Goal: Task Accomplishment & Management: Use online tool/utility

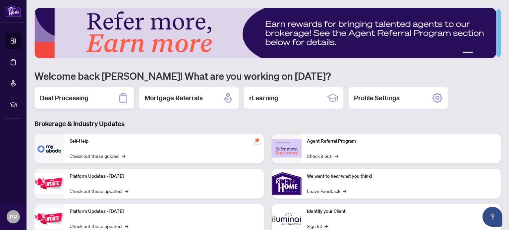
click at [89, 100] on div "Deal Processing" at bounding box center [83, 97] width 99 height 21
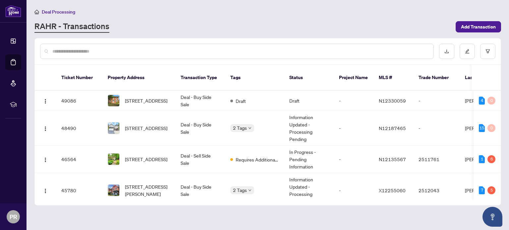
click at [144, 183] on span "[STREET_ADDRESS][PERSON_NAME]" at bounding box center [147, 190] width 45 height 15
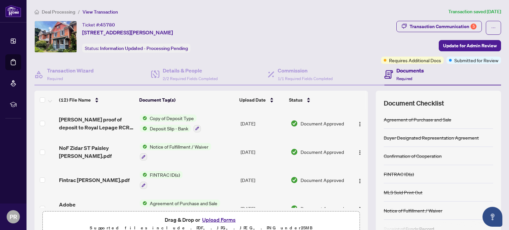
scroll to position [235, 0]
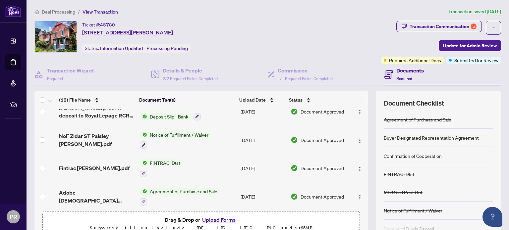
click at [96, 194] on span "Adobe [DEMOGRAPHIC_DATA] [DATE].pdf" at bounding box center [96, 197] width 75 height 16
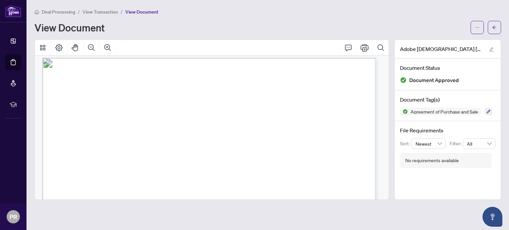
scroll to position [2498, 0]
